Goal: Transaction & Acquisition: Obtain resource

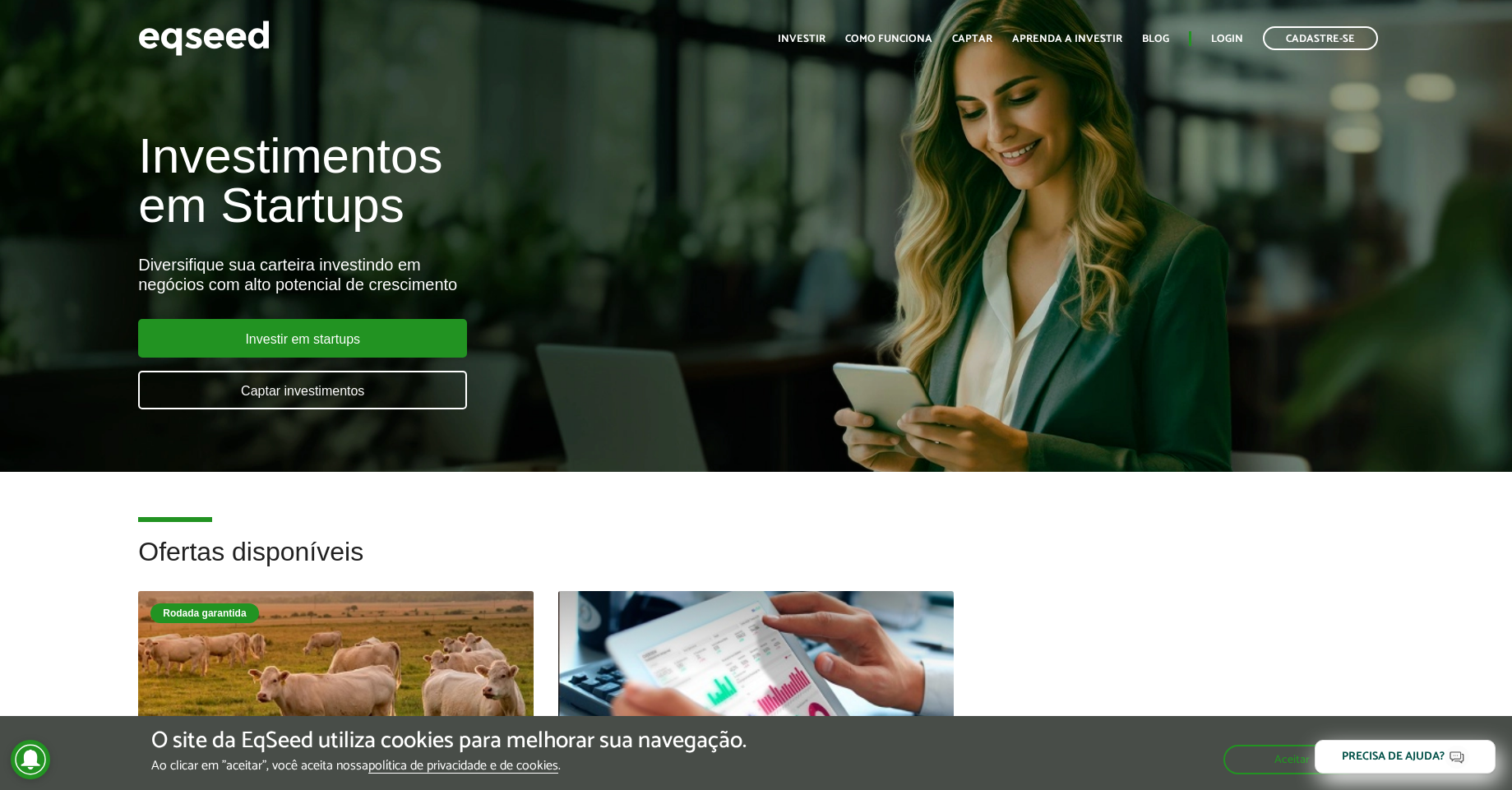
click at [1240, 30] on ul "Início Investir Como funciona Captar Aprenda a investir Blog Login Cadastre-se" at bounding box center [1078, 38] width 617 height 24
click at [1239, 34] on link "Login" at bounding box center [1228, 39] width 32 height 11
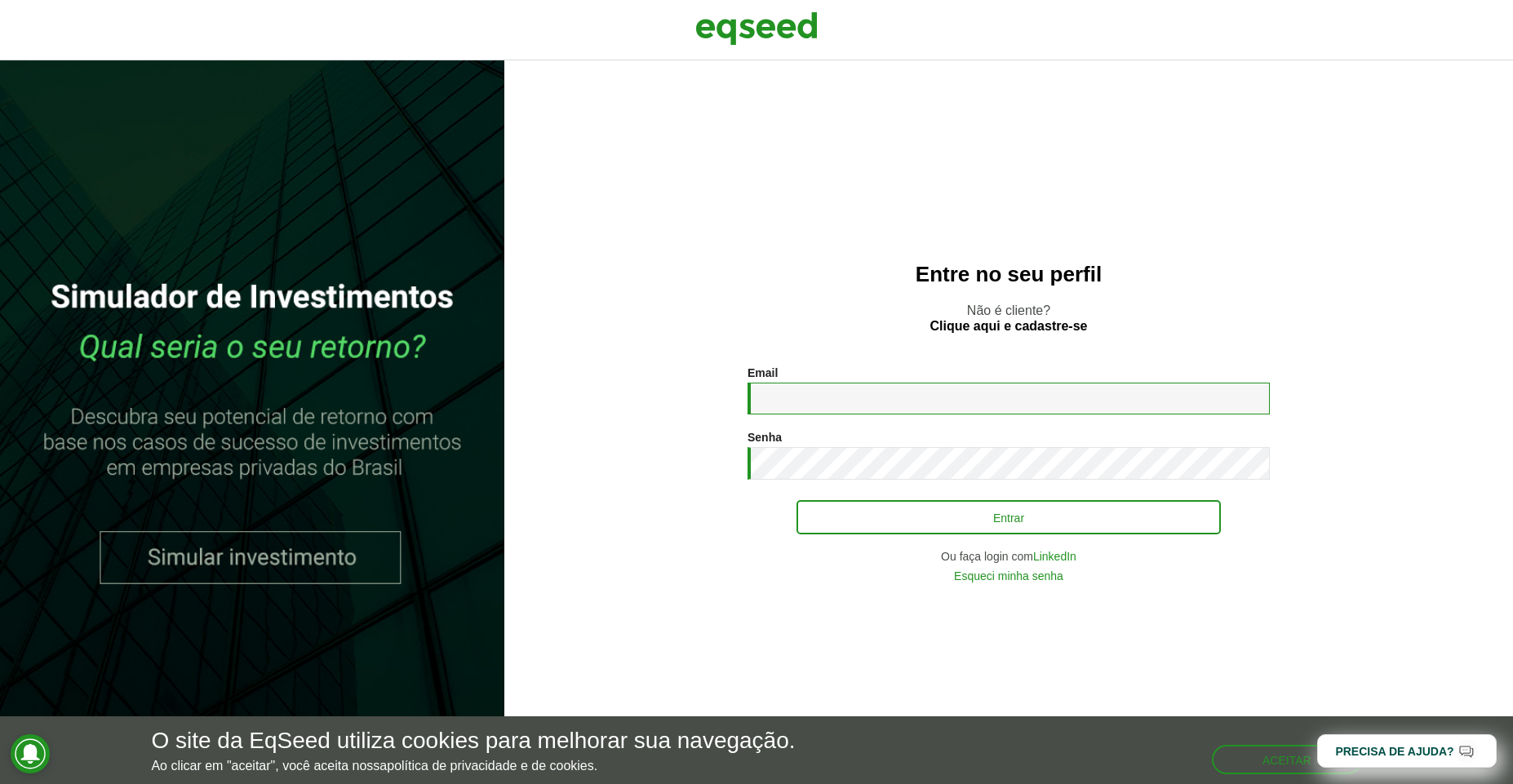
type input "**********"
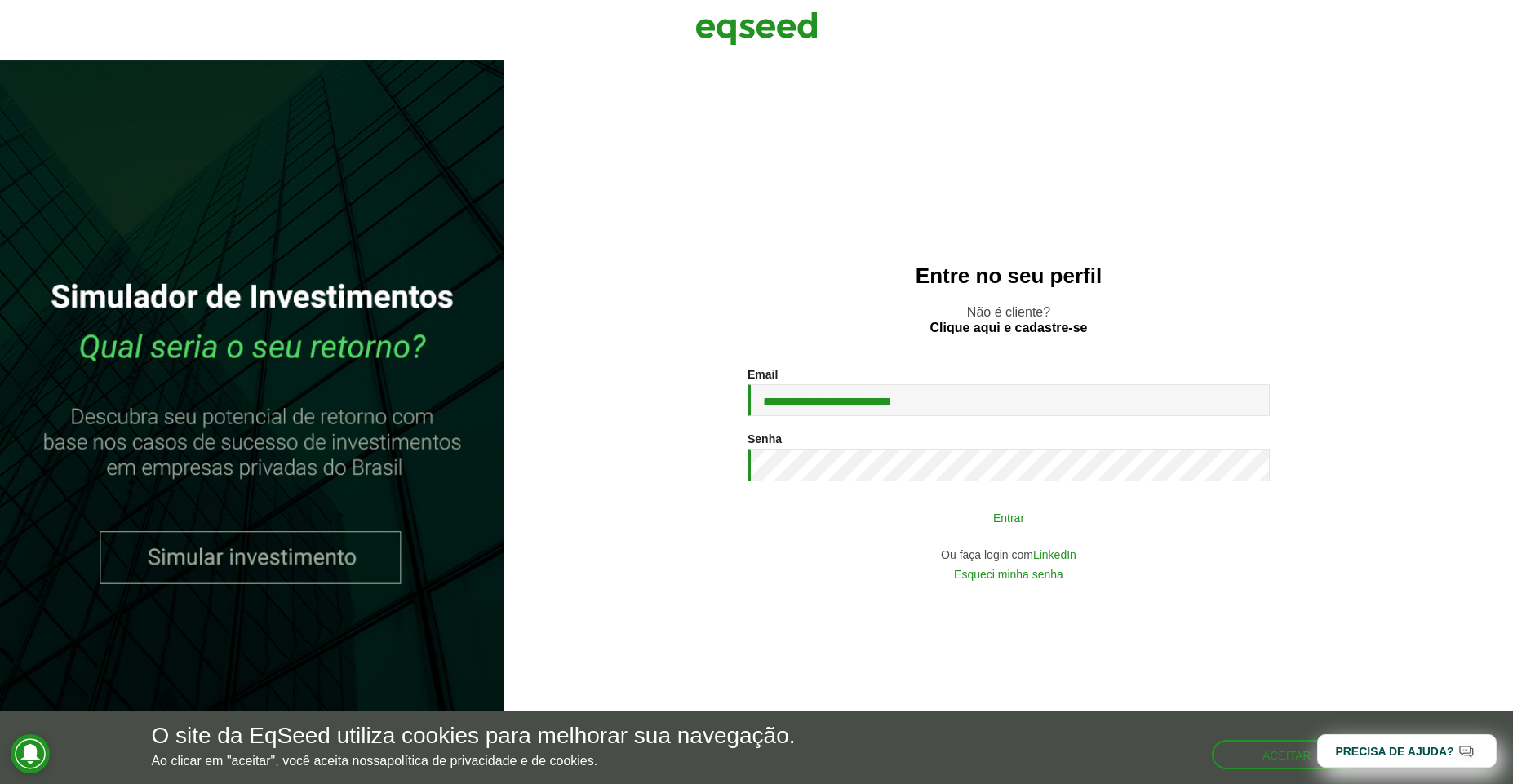
click at [982, 512] on button "Entrar" at bounding box center [1009, 516] width 425 height 31
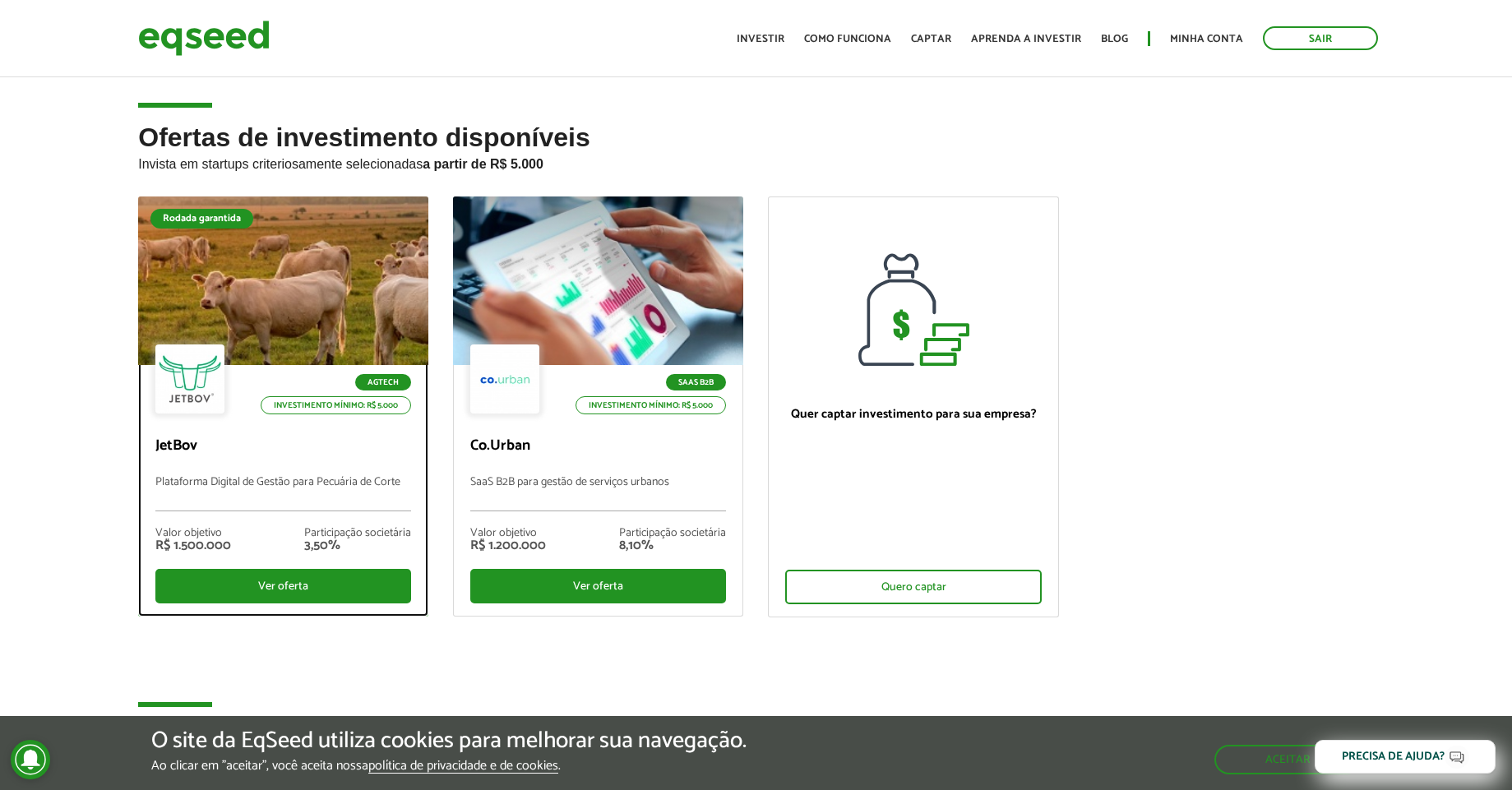
click at [290, 295] on div at bounding box center [284, 281] width 348 height 202
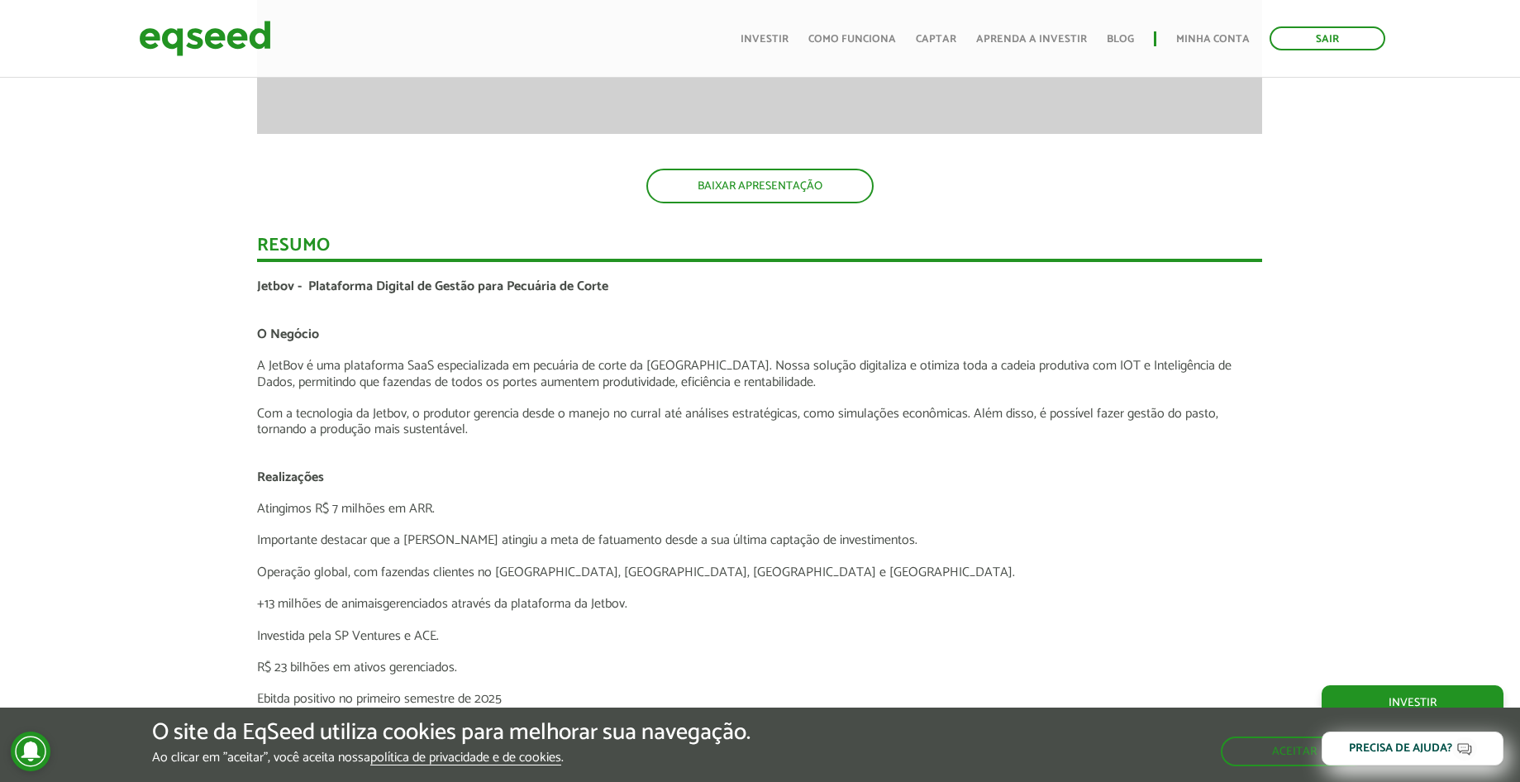
scroll to position [2959, 0]
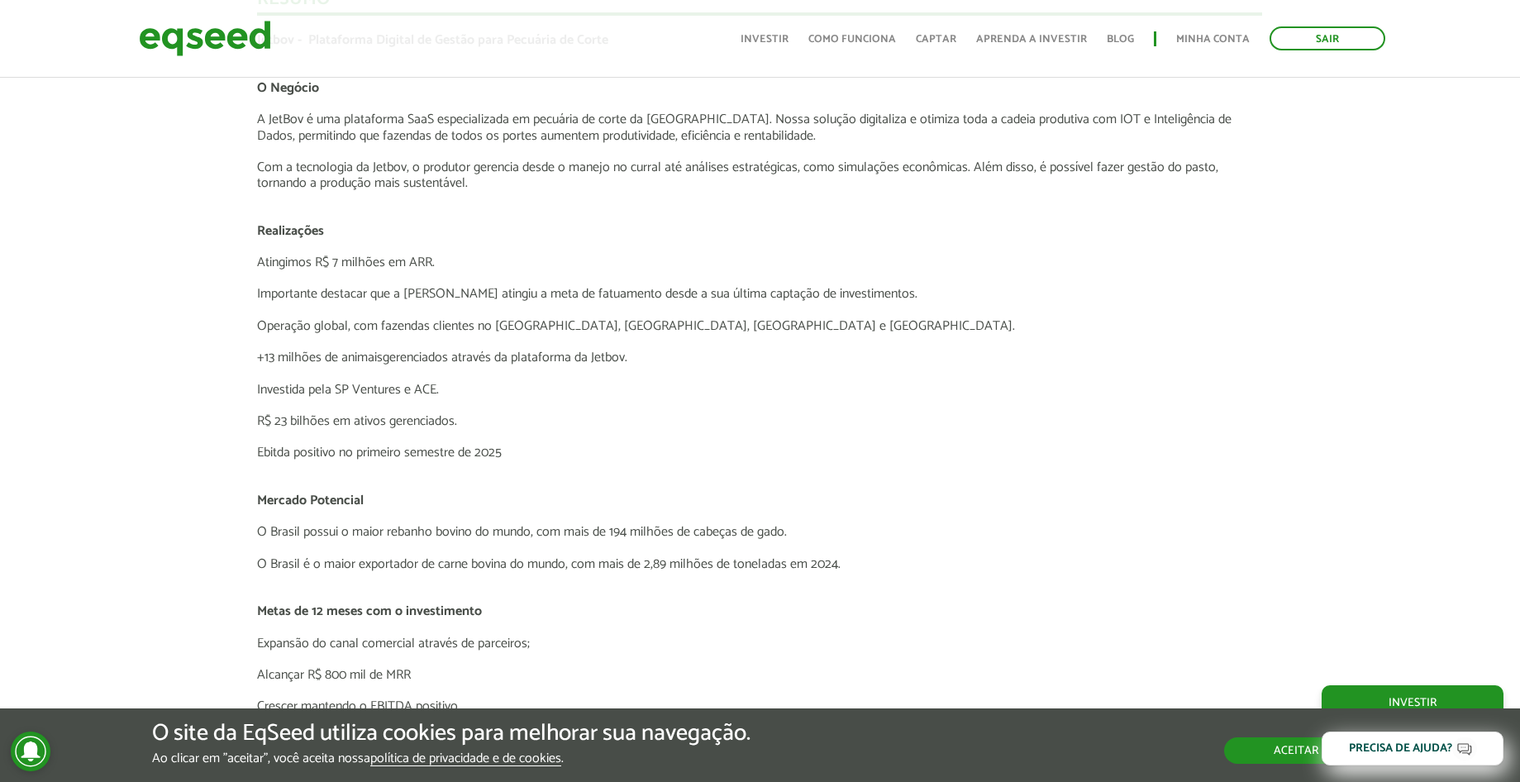
click at [1315, 765] on div "O site da EqSeed utiliza cookies para melhorar sua navegação. Ao clicar em "ace…" at bounding box center [760, 743] width 1216 height 45
click at [1273, 751] on button "Aceitar" at bounding box center [1296, 750] width 144 height 26
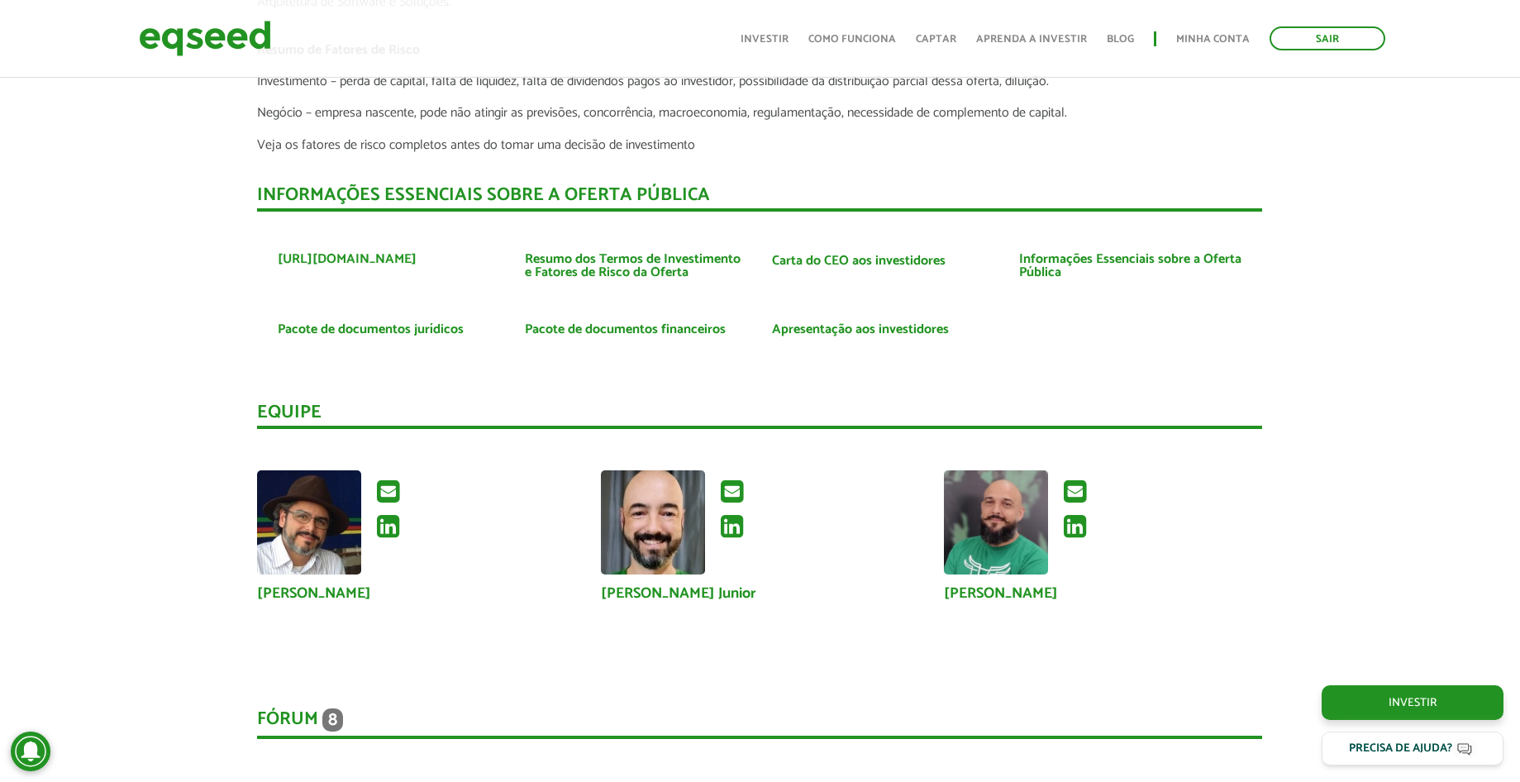
scroll to position [3455, 0]
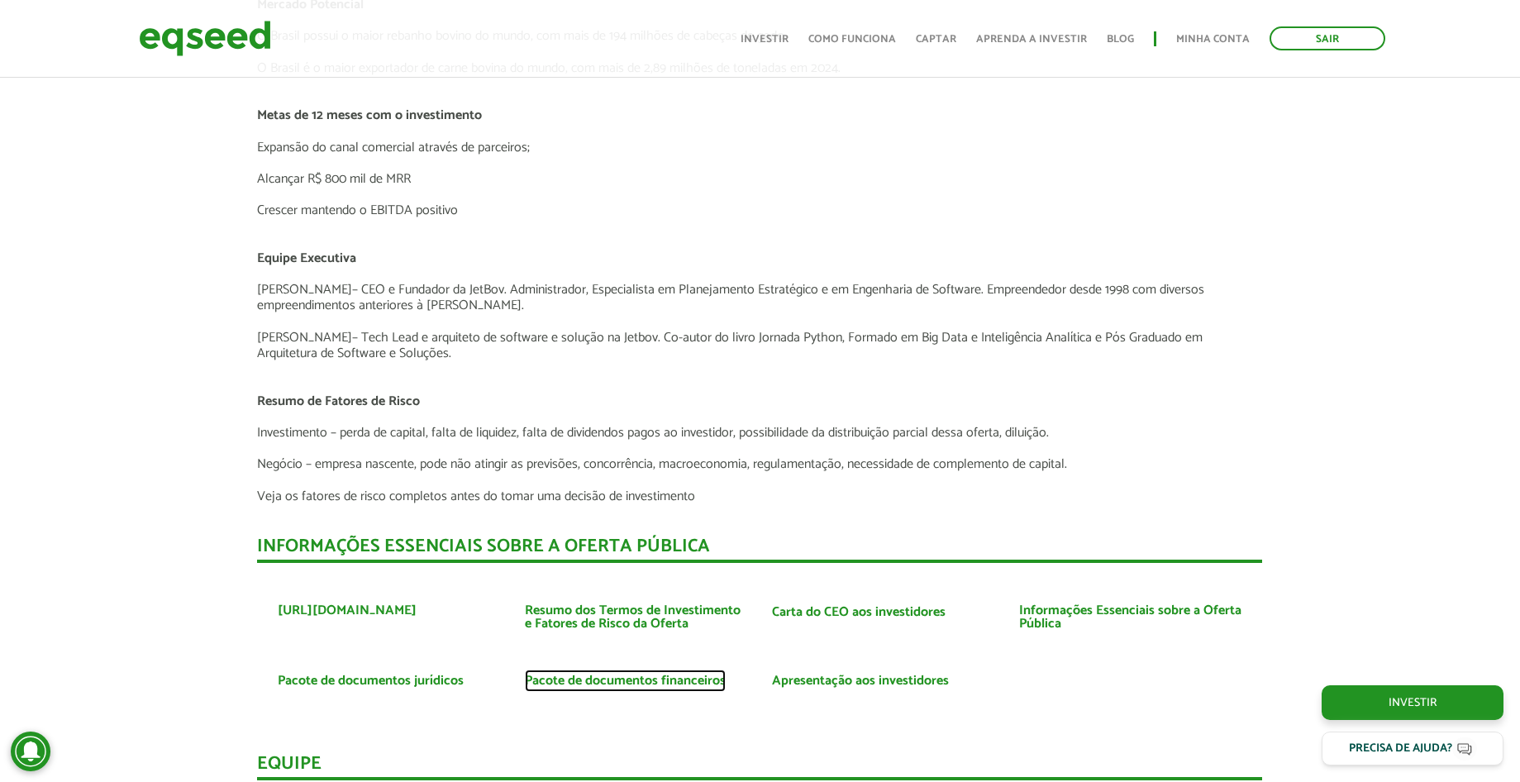
click at [550, 685] on link "Pacote de documentos financeiros" at bounding box center [625, 680] width 201 height 13
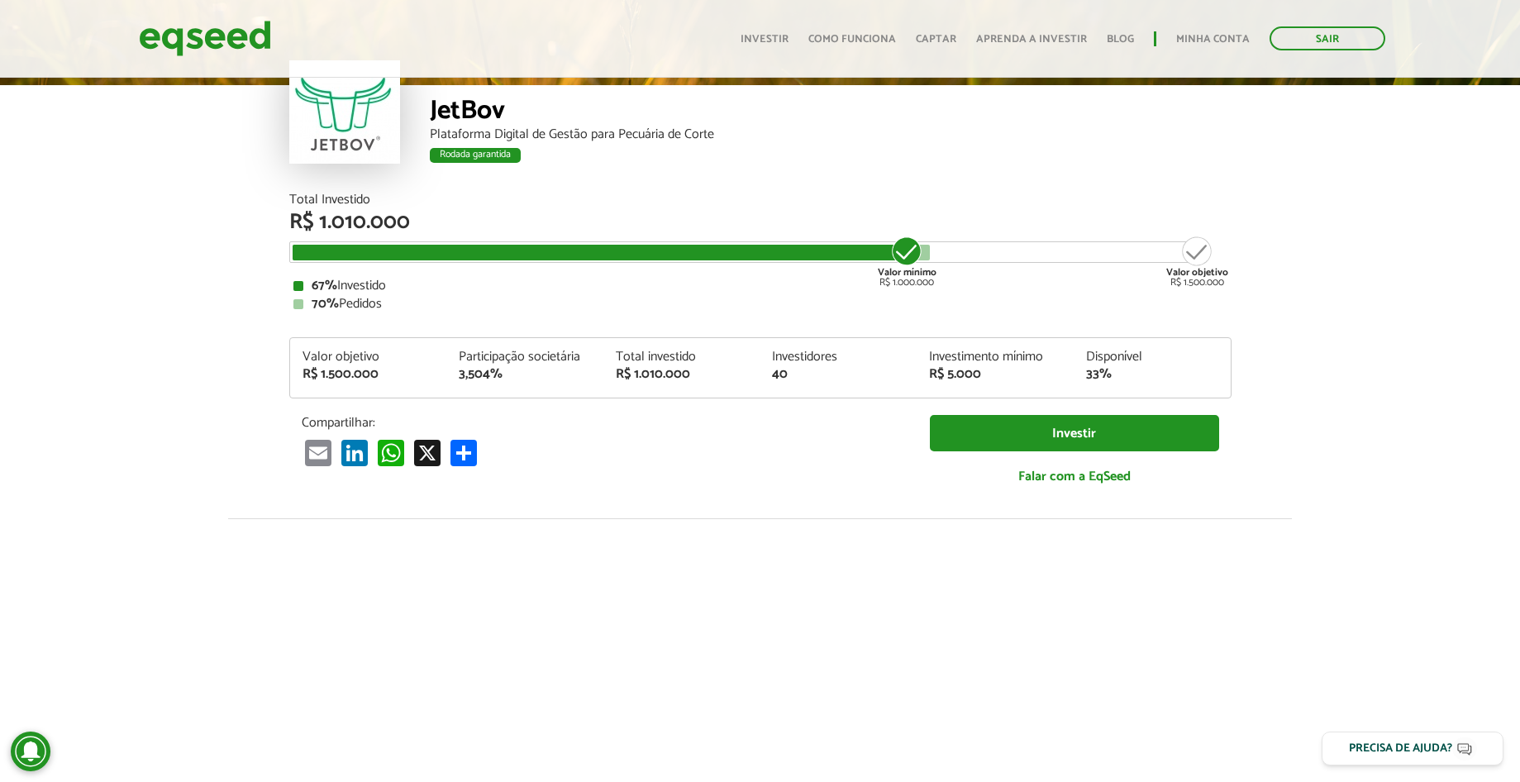
scroll to position [0, 0]
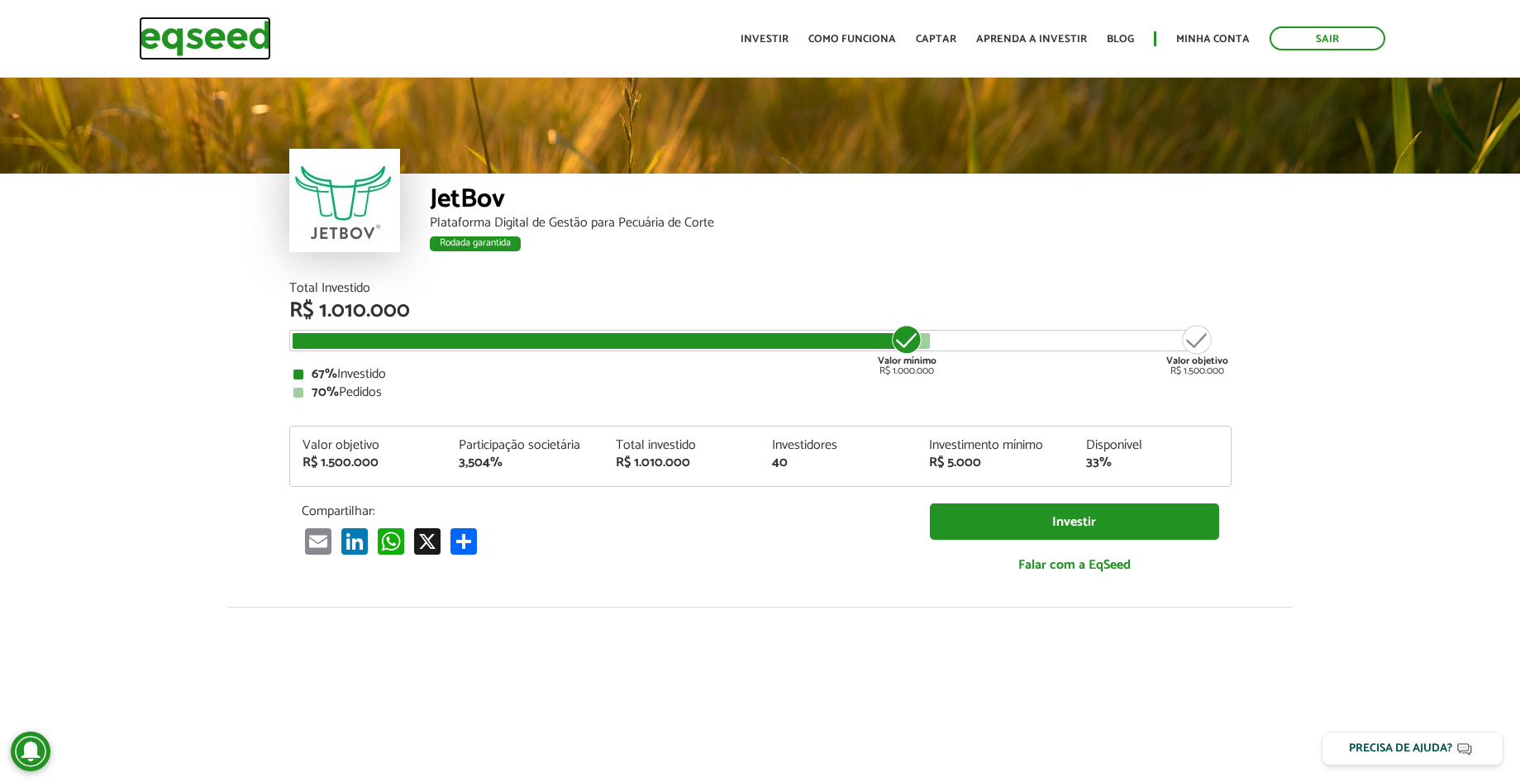
click at [226, 34] on img at bounding box center [205, 39] width 132 height 44
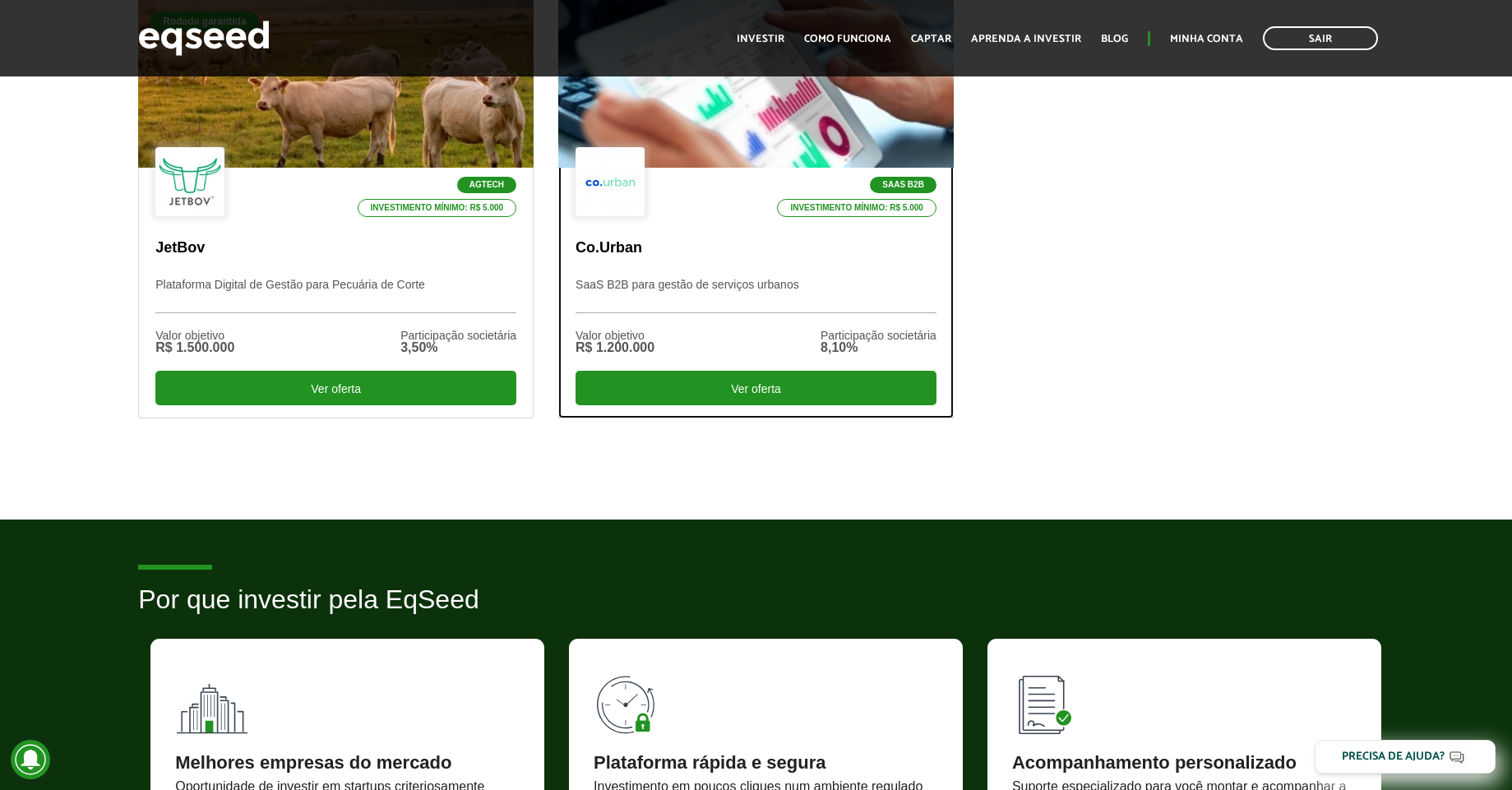
click at [774, 123] on div at bounding box center [756, 84] width 474 height 202
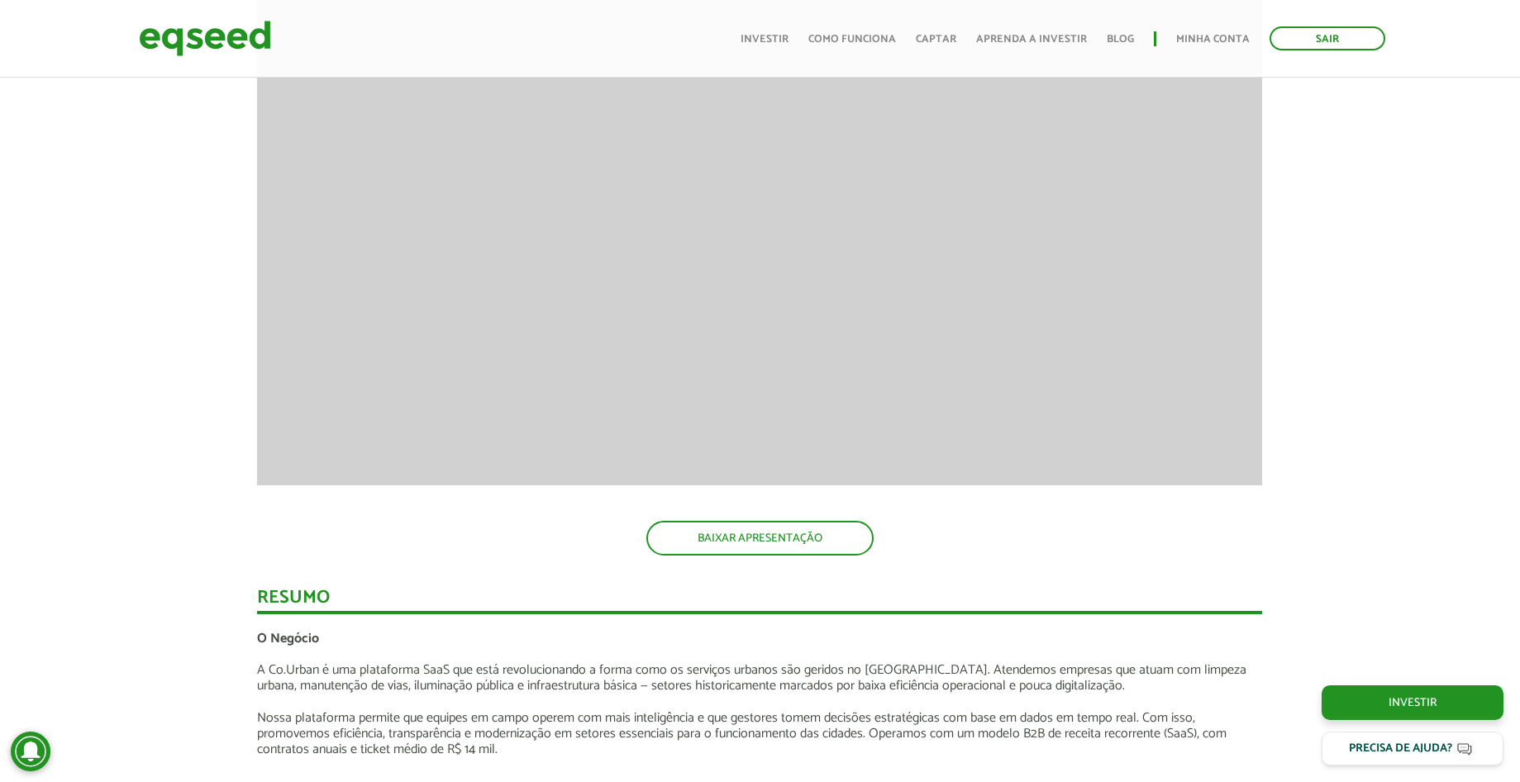
scroll to position [2281, 0]
